Goal: Task Accomplishment & Management: Complete application form

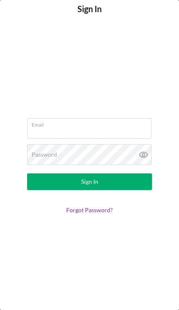
click at [138, 134] on input "Email" at bounding box center [89, 128] width 125 height 20
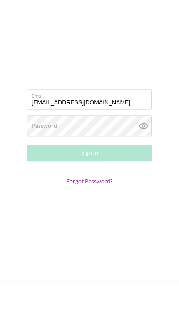
type input "[EMAIL_ADDRESS][DOMAIN_NAME]"
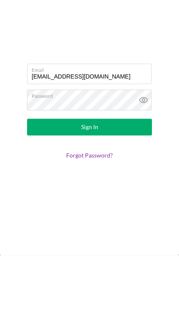
click at [126, 173] on button "Sign In" at bounding box center [89, 181] width 125 height 17
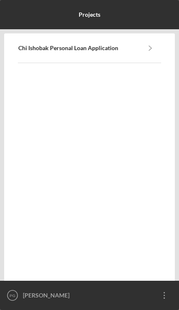
click at [132, 45] on link "Chi Ishobak Personal Loan Application" at bounding box center [79, 48] width 122 height 7
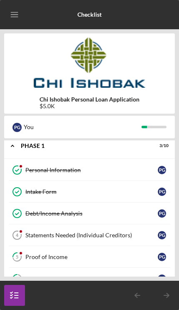
scroll to position [7, 0]
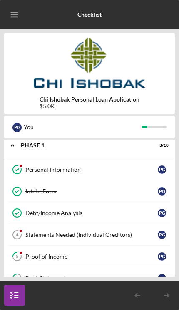
click at [116, 164] on link "Personal Information Personal Information P G" at bounding box center [89, 170] width 163 height 22
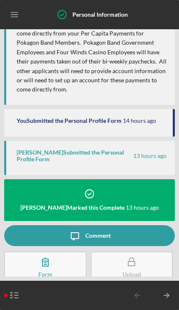
scroll to position [281, 0]
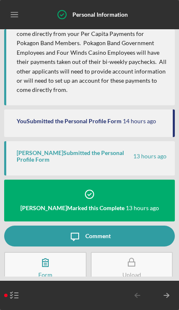
click at [8, 294] on icon "button" at bounding box center [14, 295] width 21 height 21
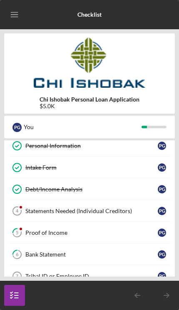
scroll to position [39, 0]
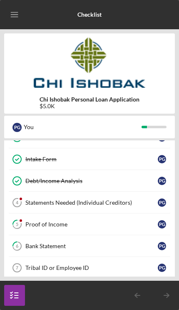
click at [131, 198] on link "Statements Needed (Individual Creditors) 4 Statements Needed (Individual Credit…" at bounding box center [89, 203] width 163 height 22
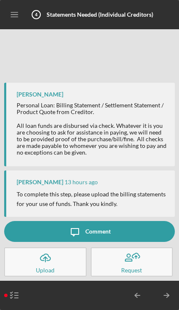
click at [33, 266] on button "Icon/Upload Upload" at bounding box center [45, 261] width 83 height 29
click at [10, 300] on icon "button" at bounding box center [14, 295] width 21 height 21
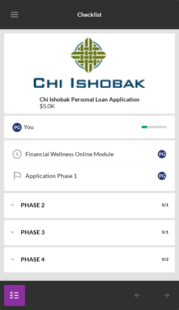
scroll to position [196, 0]
click at [142, 207] on div "Icon/Expander Phase 2 0 / 1" at bounding box center [89, 204] width 171 height 25
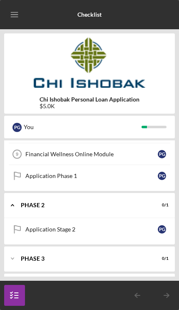
click at [136, 209] on div "Icon/Expander Phase 2 0 / 1" at bounding box center [89, 204] width 171 height 25
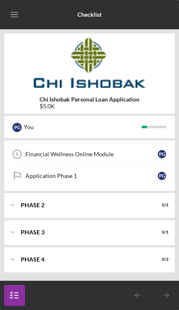
click at [118, 243] on div "Icon/Expander Phase 3 0 / 1" at bounding box center [89, 232] width 171 height 25
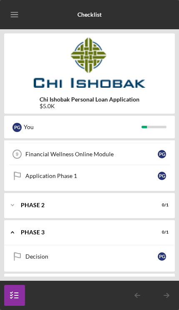
click at [132, 230] on div "Phase 3" at bounding box center [84, 232] width 127 height 5
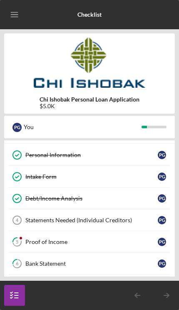
scroll to position [33, 0]
